Goal: Check status

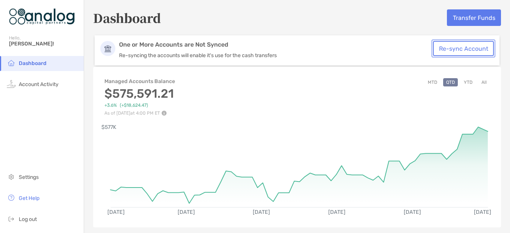
click at [434, 48] on button "Re-sync Account" at bounding box center [463, 48] width 61 height 15
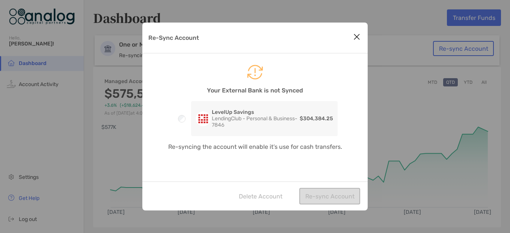
click at [336, 195] on div "Delete Account Re-sync Account" at bounding box center [254, 195] width 225 height 29
click at [256, 69] on icon "Re-Sync Account" at bounding box center [254, 72] width 225 height 15
click at [252, 89] on p "Your External Bank is not Synced" at bounding box center [254, 90] width 225 height 9
click at [319, 193] on button "Re-sync Account" at bounding box center [329, 196] width 61 height 17
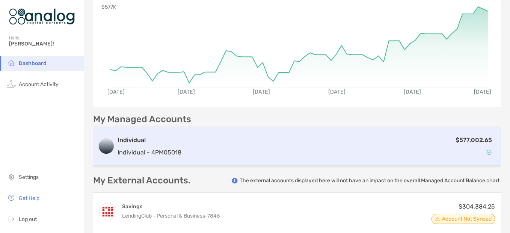
scroll to position [113, 0]
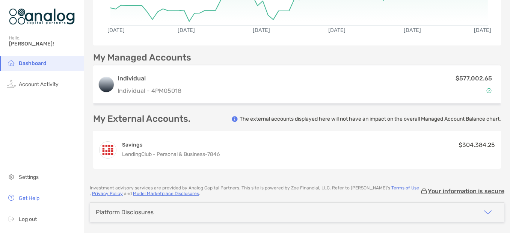
scroll to position [174, 0]
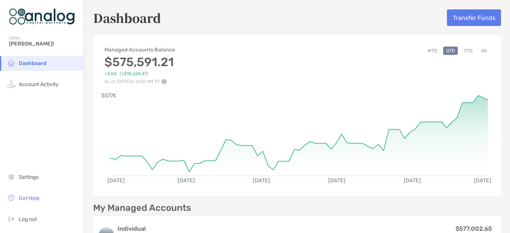
click at [426, 49] on button "MTD" at bounding box center [432, 51] width 15 height 8
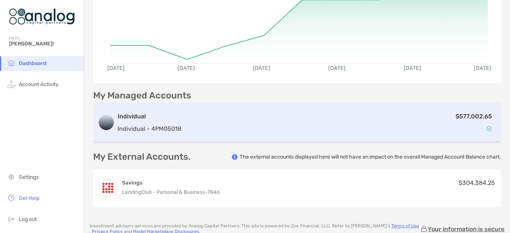
scroll to position [113, 0]
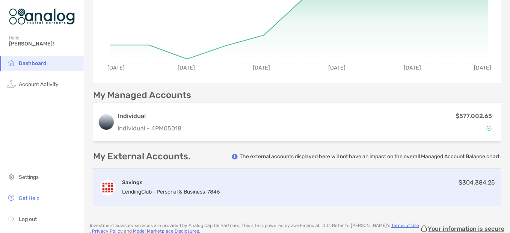
click at [206, 193] on span "LendingClub - Personal & Business -" at bounding box center [164, 191] width 85 height 6
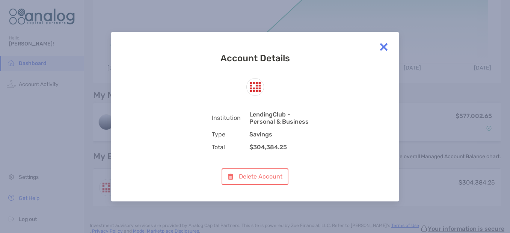
click at [381, 46] on img at bounding box center [383, 46] width 15 height 15
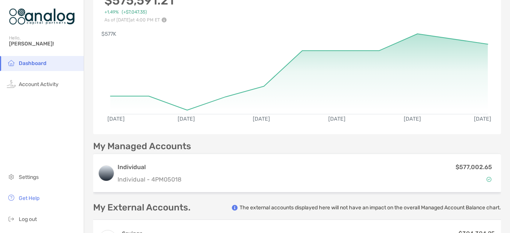
scroll to position [0, 0]
